Goal: Task Accomplishment & Management: Use online tool/utility

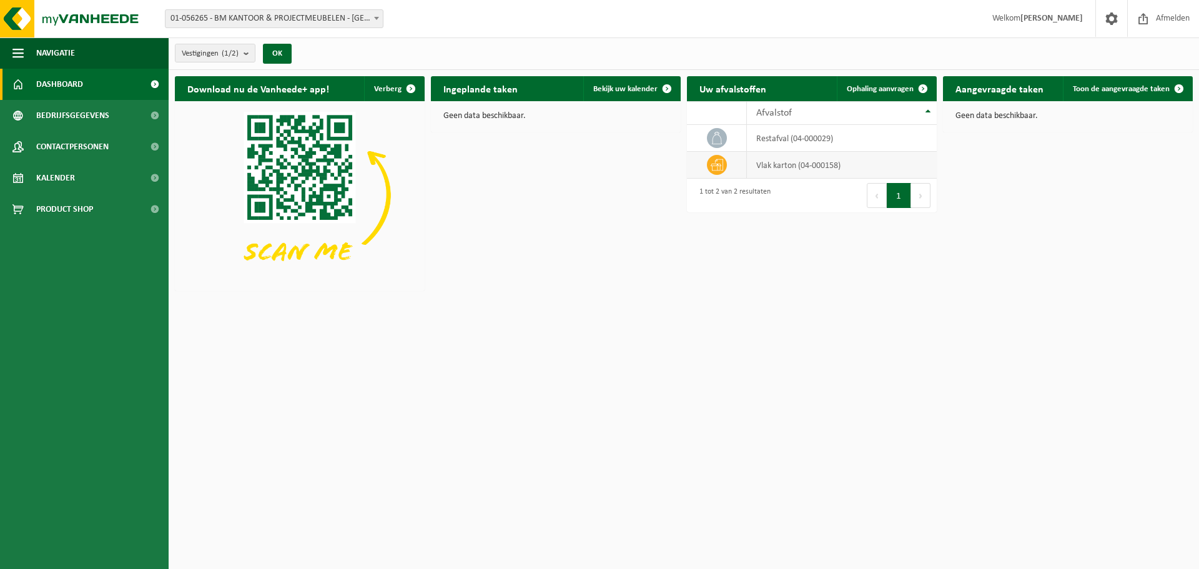
click at [777, 167] on td "vlak karton (04-000158)" at bounding box center [842, 165] width 190 height 27
click at [895, 167] on td "vlak karton (04-000158)" at bounding box center [842, 165] width 190 height 27
click at [791, 165] on td "vlak karton (04-000158)" at bounding box center [842, 165] width 190 height 27
drag, startPoint x: 728, startPoint y: 160, endPoint x: 720, endPoint y: 161, distance: 7.5
click at [723, 160] on td at bounding box center [717, 165] width 60 height 27
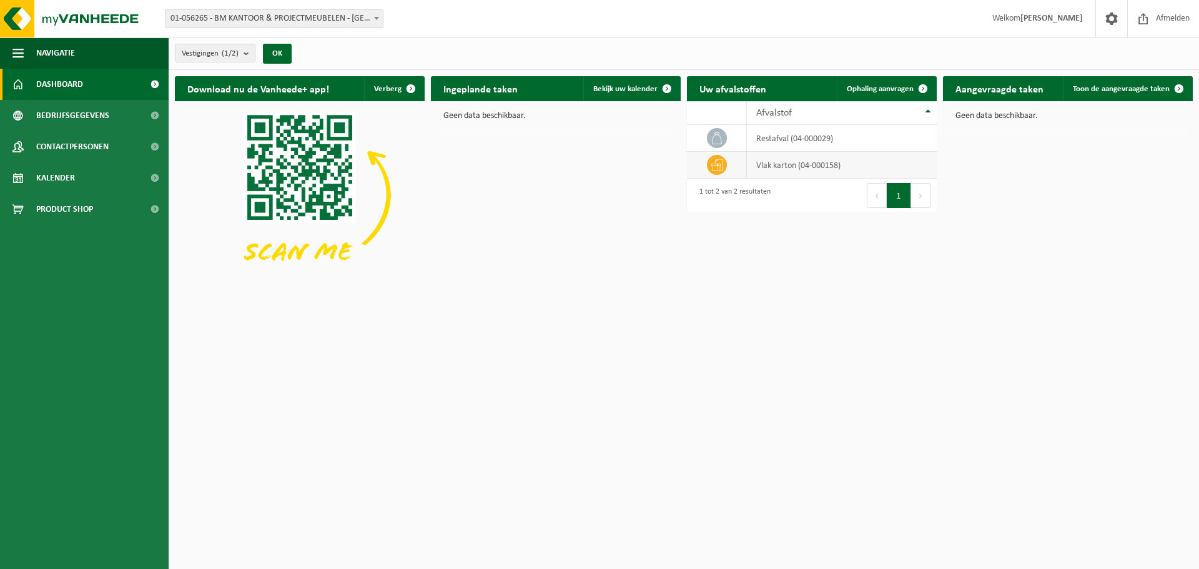
click at [719, 164] on icon at bounding box center [717, 165] width 12 height 12
click at [877, 86] on span "Ophaling aanvragen" at bounding box center [880, 89] width 67 height 8
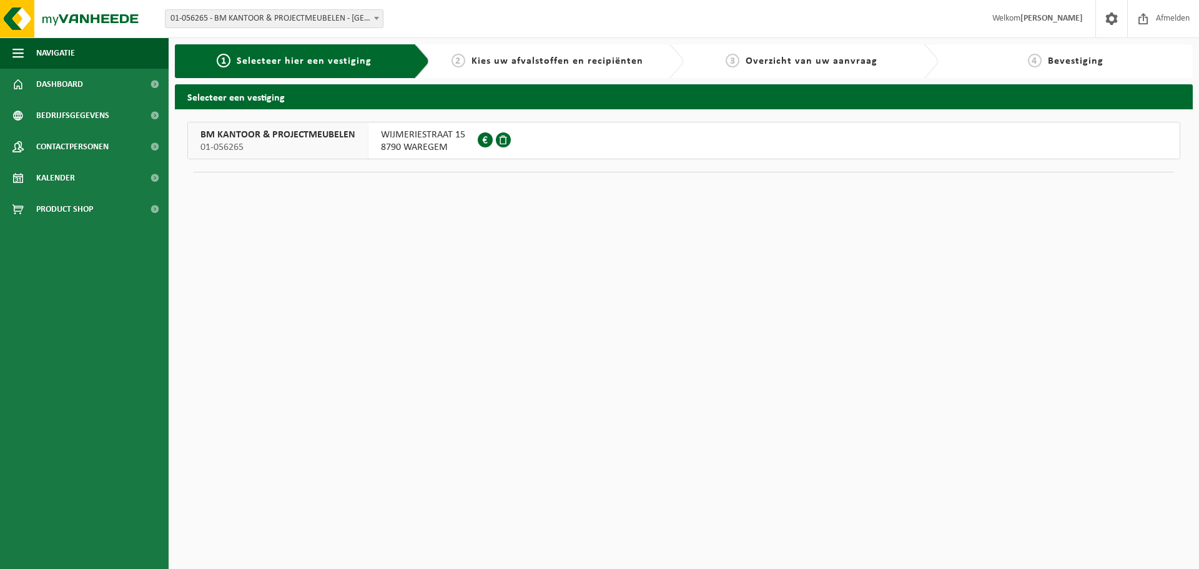
click at [489, 150] on div at bounding box center [496, 140] width 36 height 36
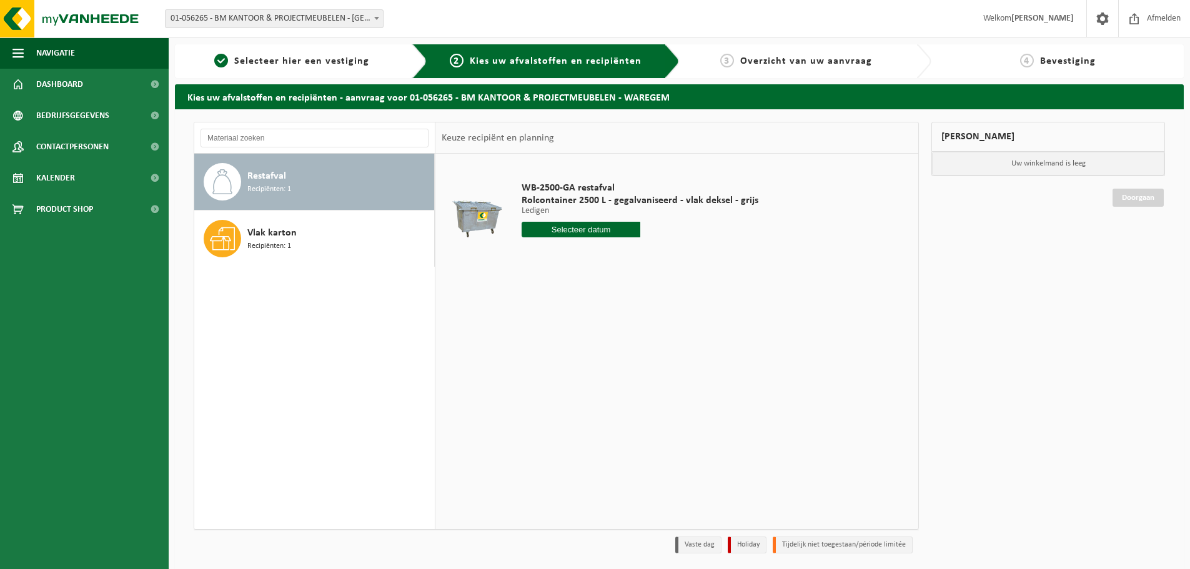
click at [602, 237] on input "text" at bounding box center [580, 230] width 119 height 16
click at [913, 330] on div "WB-2500-GA restafval Rolcontainer 2500 L - gegalvaniseerd - vlak deksel - grijs…" at bounding box center [676, 341] width 483 height 375
